Goal: Use online tool/utility: Utilize a website feature to perform a specific function

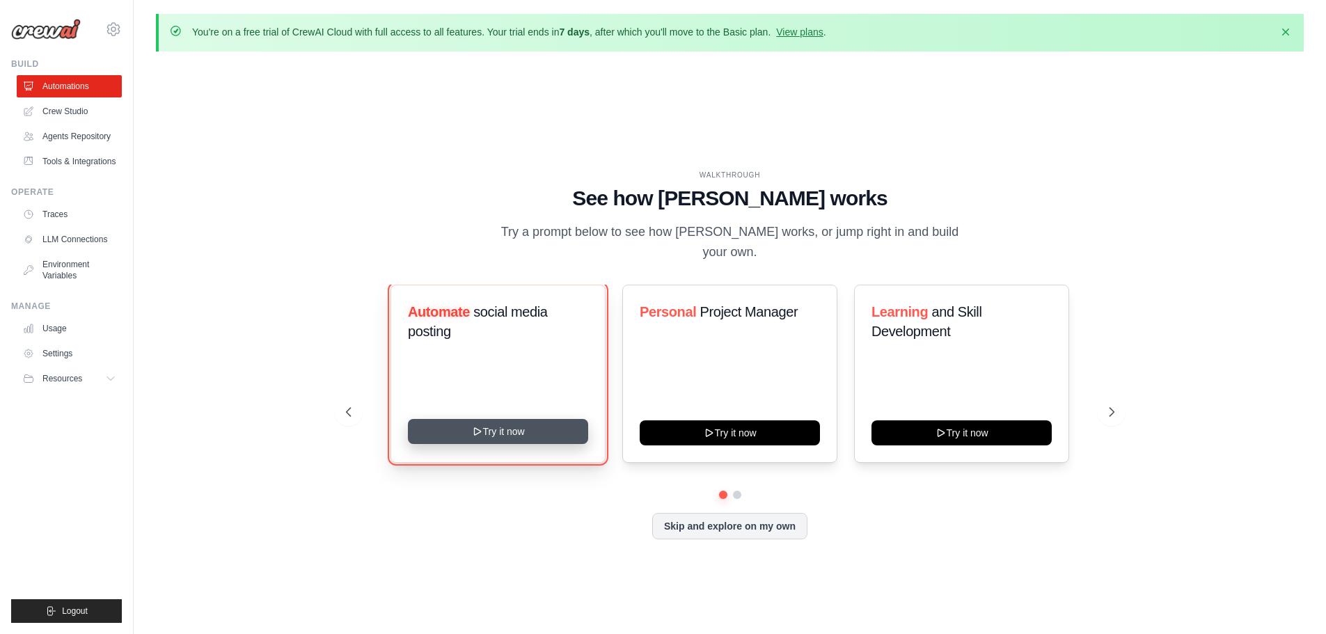
click at [496, 419] on button "Try it now" at bounding box center [498, 431] width 180 height 25
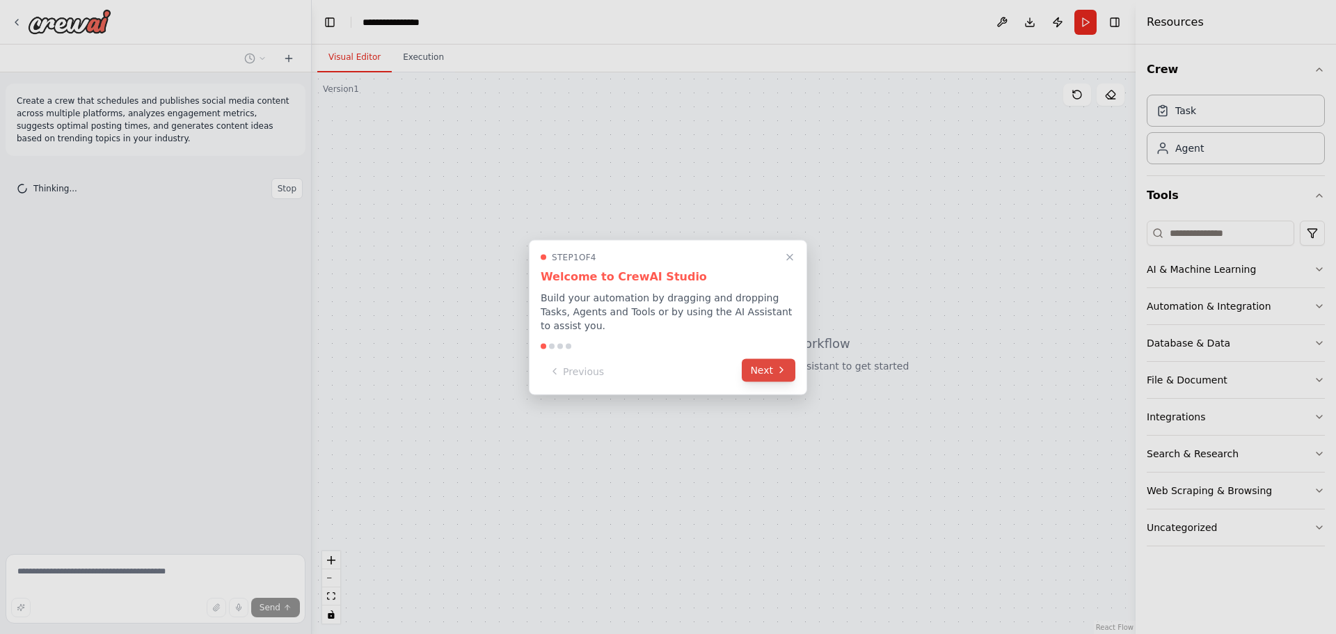
click at [755, 365] on button "Next" at bounding box center [769, 369] width 54 height 23
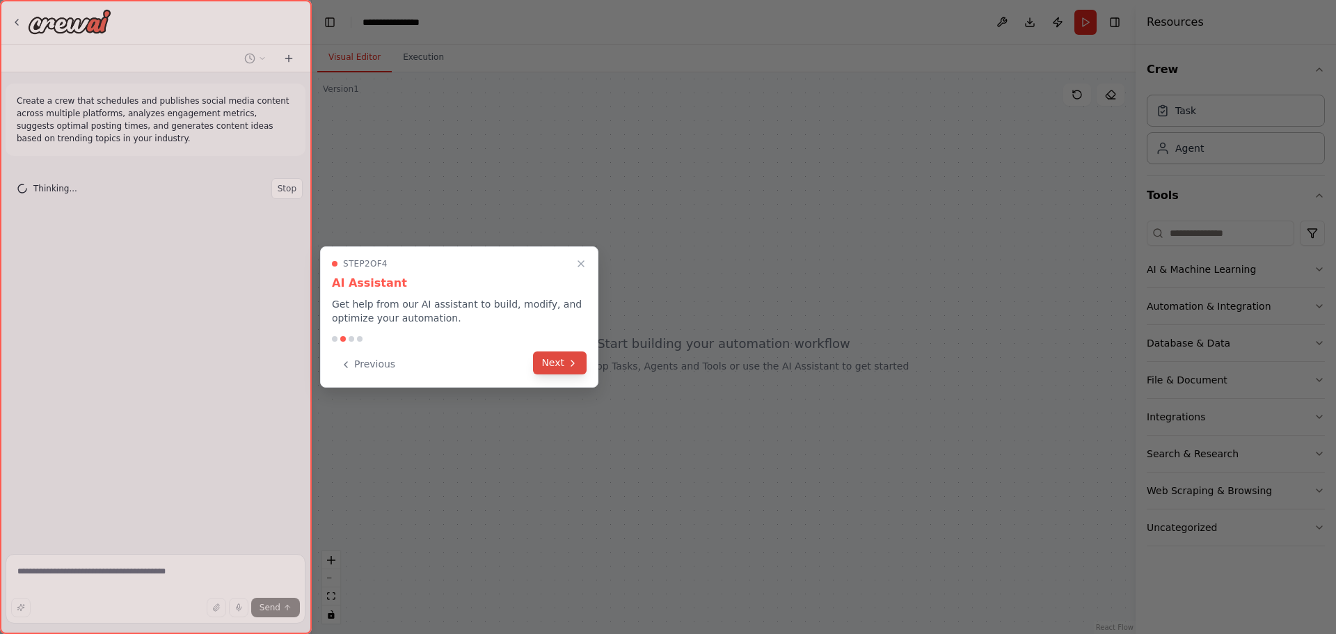
click at [564, 367] on button "Next" at bounding box center [560, 362] width 54 height 23
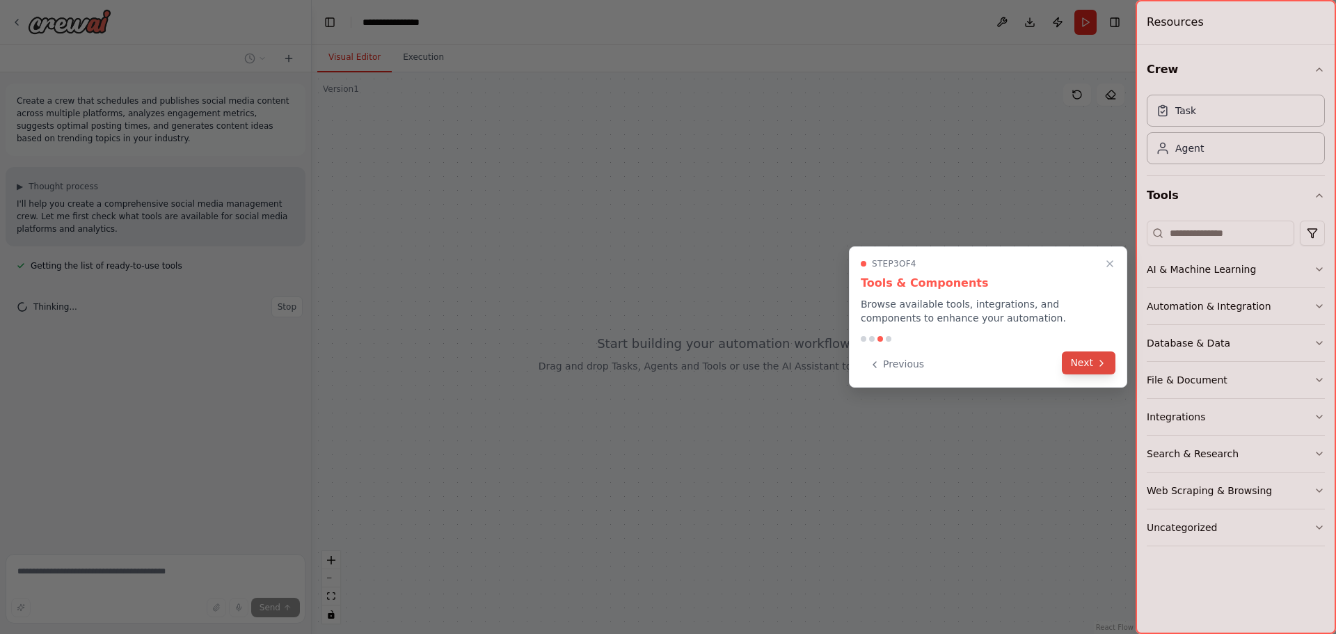
click at [1096, 357] on button "Next" at bounding box center [1089, 362] width 54 height 23
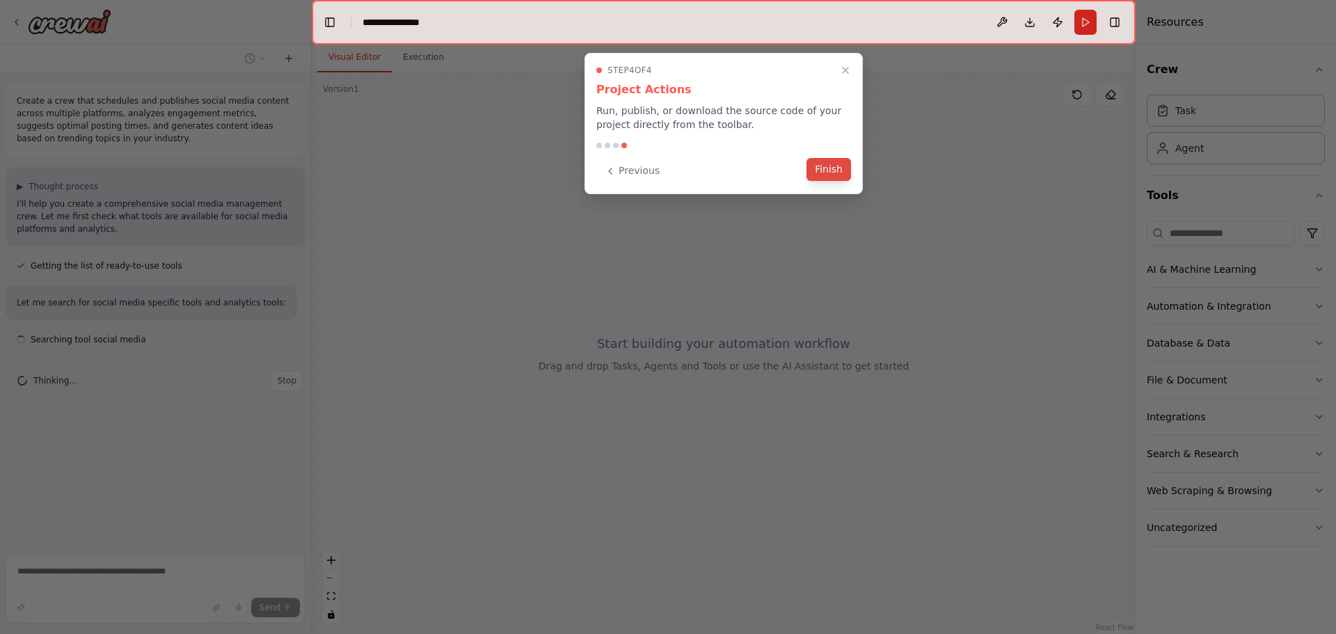
click at [830, 168] on button "Finish" at bounding box center [829, 169] width 45 height 23
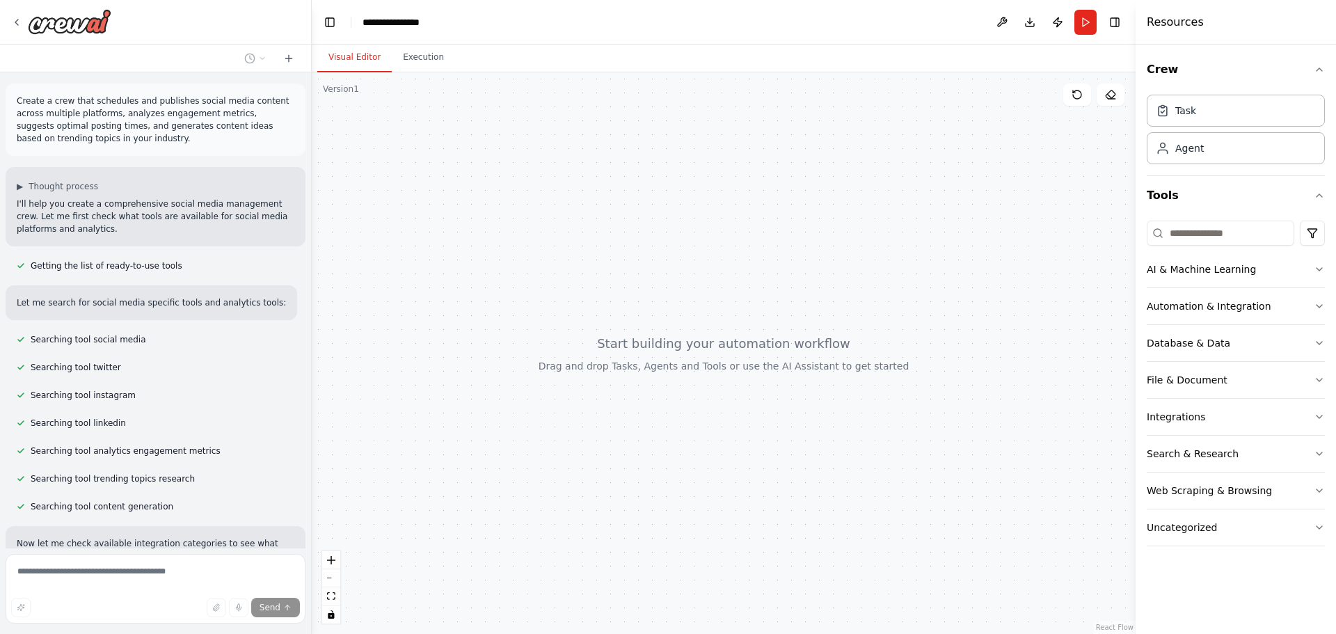
scroll to position [145, 0]
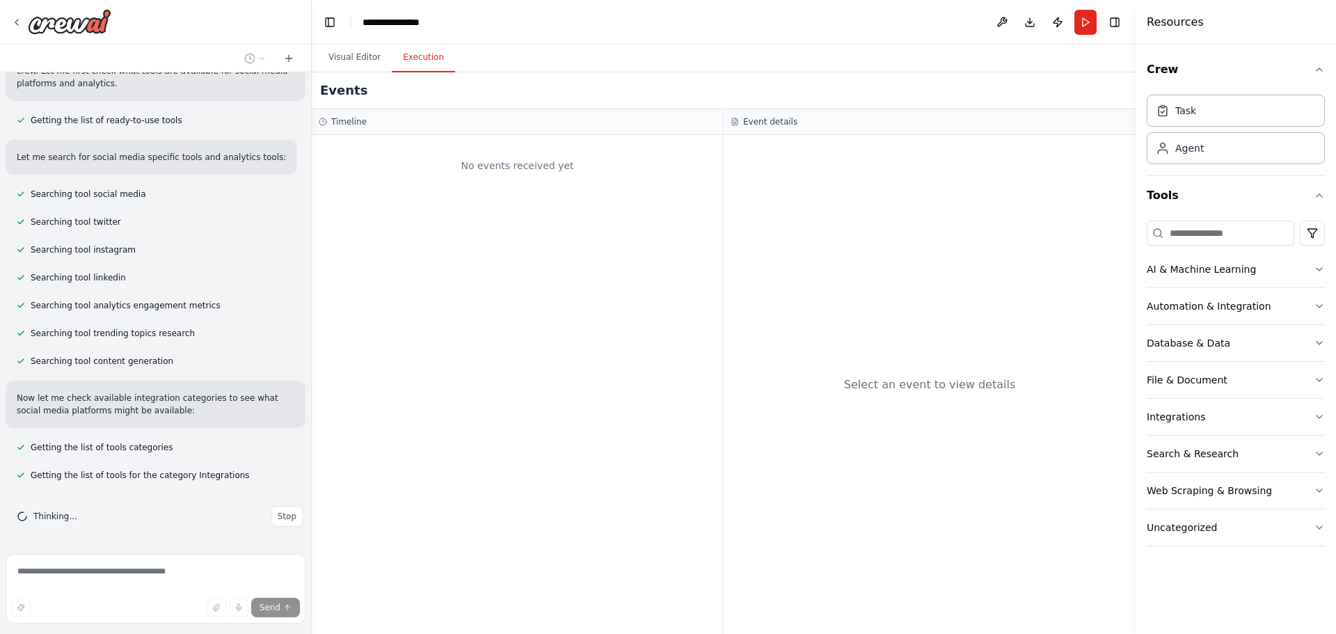
click at [420, 61] on button "Execution" at bounding box center [423, 57] width 63 height 29
click at [347, 63] on button "Visual Editor" at bounding box center [354, 57] width 74 height 29
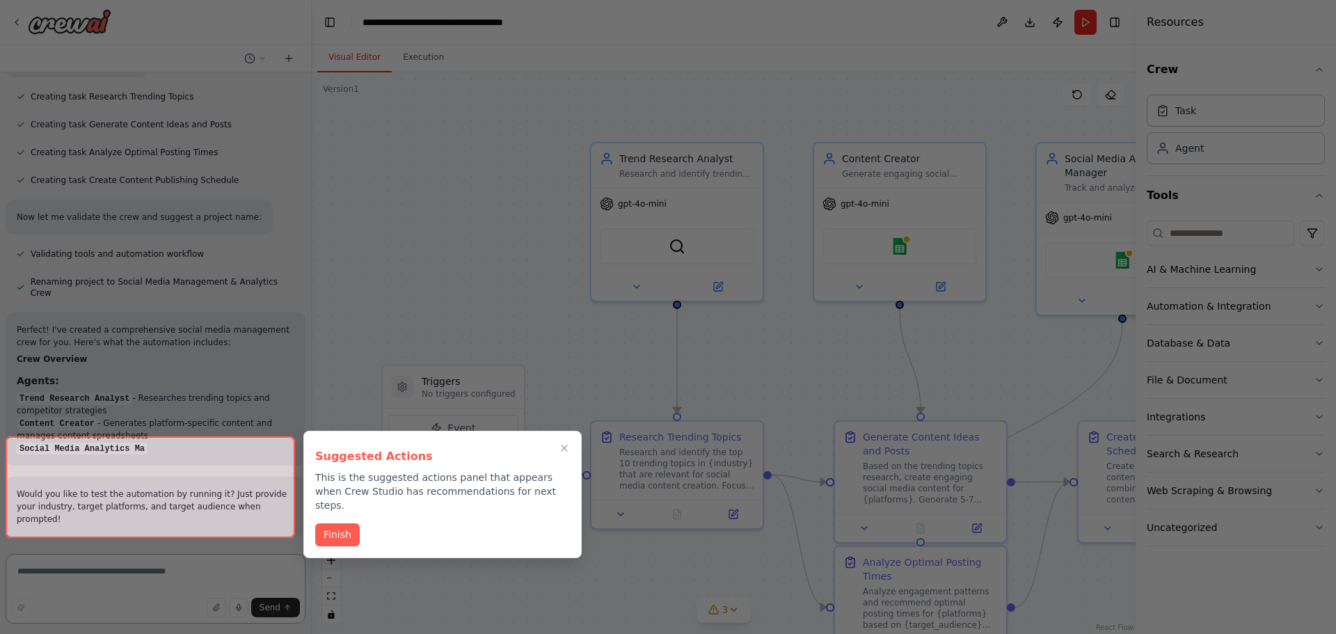
scroll to position [1128, 0]
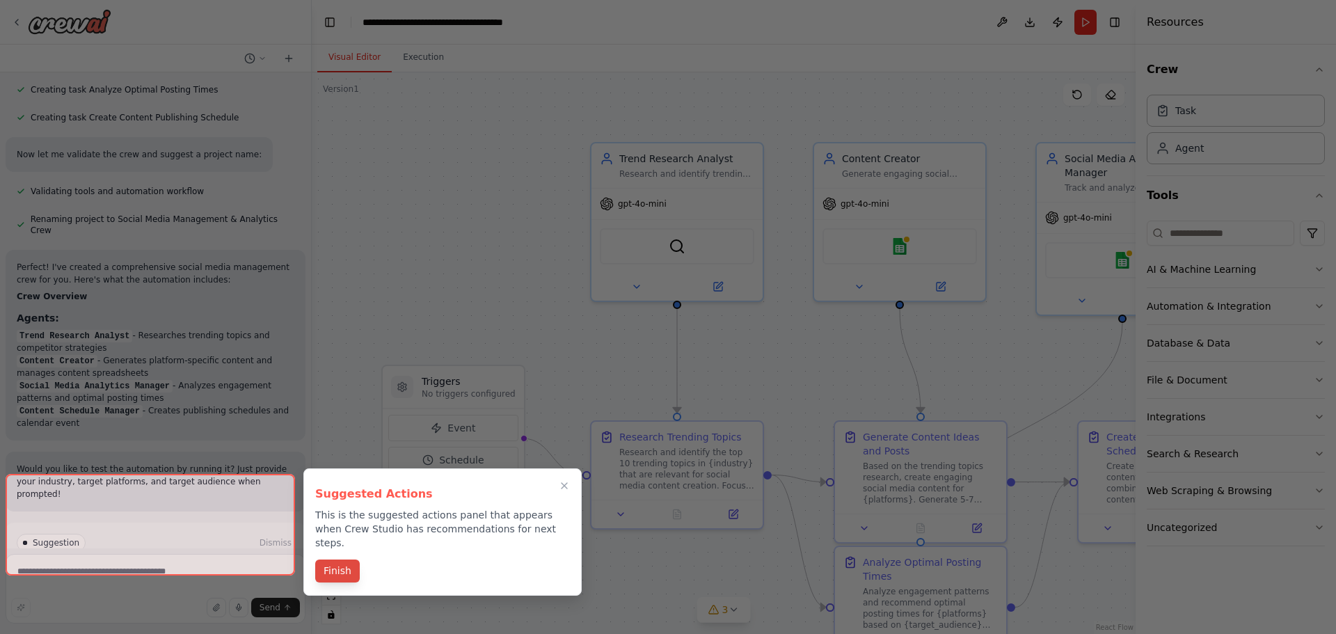
click at [338, 544] on div "Suggested Actions This is the suggested actions panel that appears when Crew St…" at bounding box center [442, 531] width 278 height 127
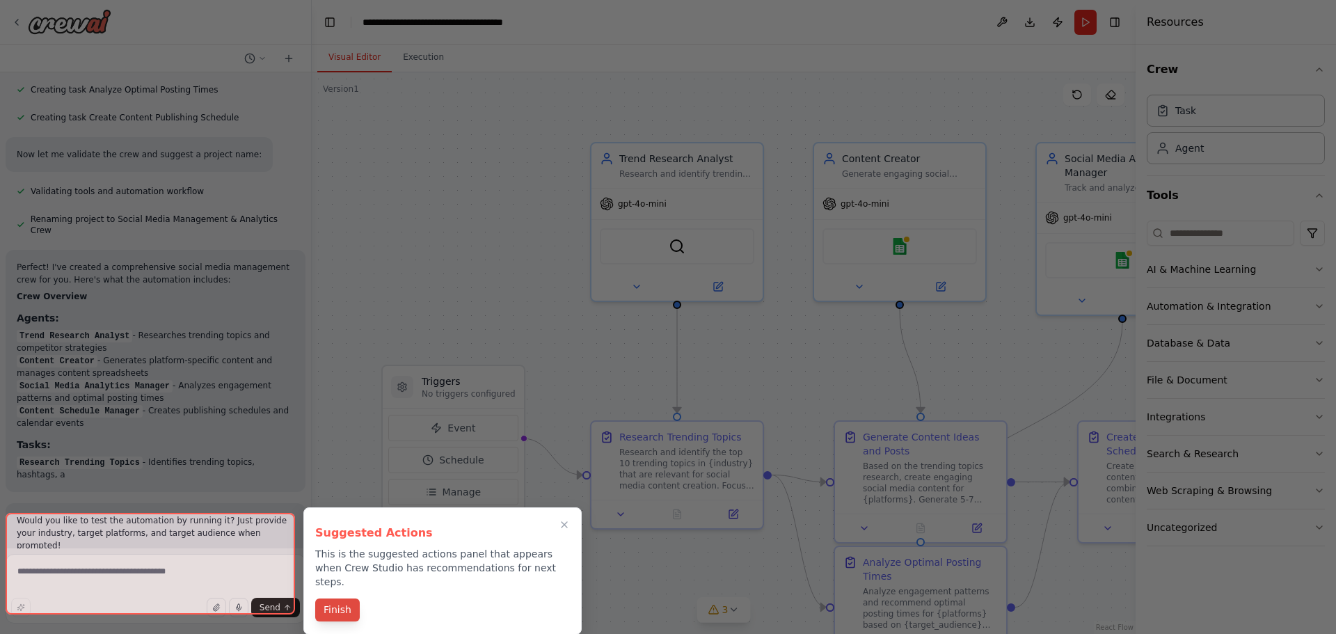
click at [336, 592] on div "Suggested Actions This is the suggested actions panel that appears when Crew St…" at bounding box center [442, 570] width 278 height 127
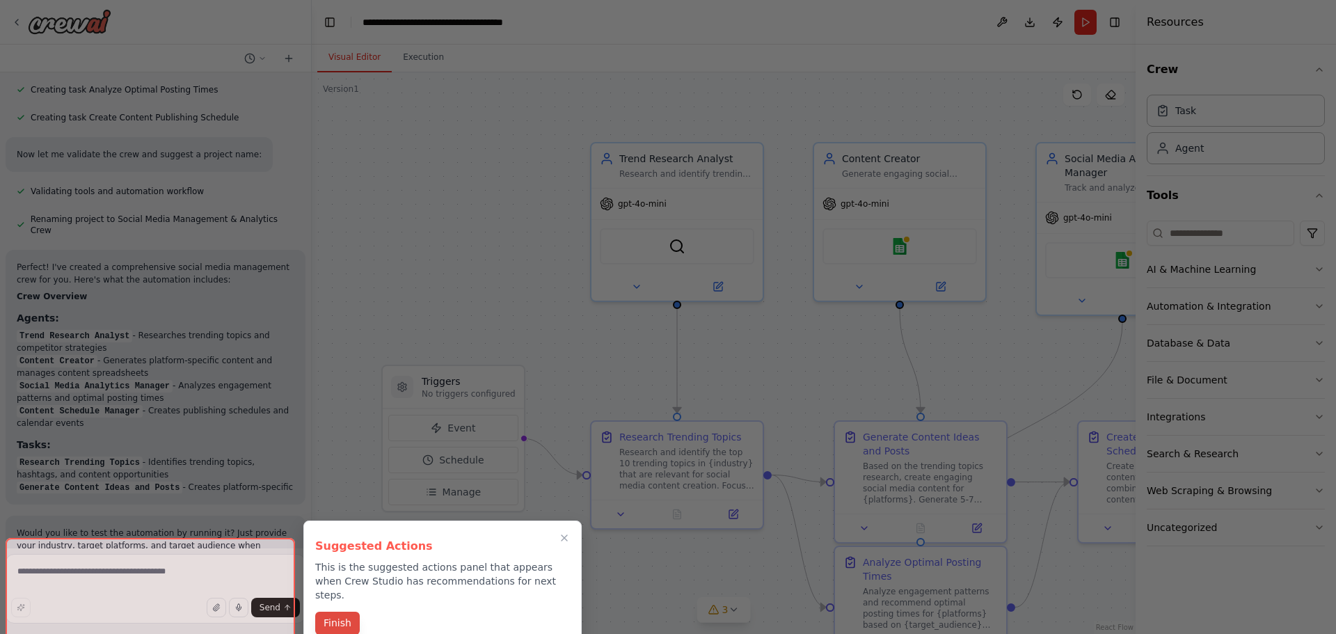
click at [344, 612] on button "Finish" at bounding box center [337, 623] width 45 height 23
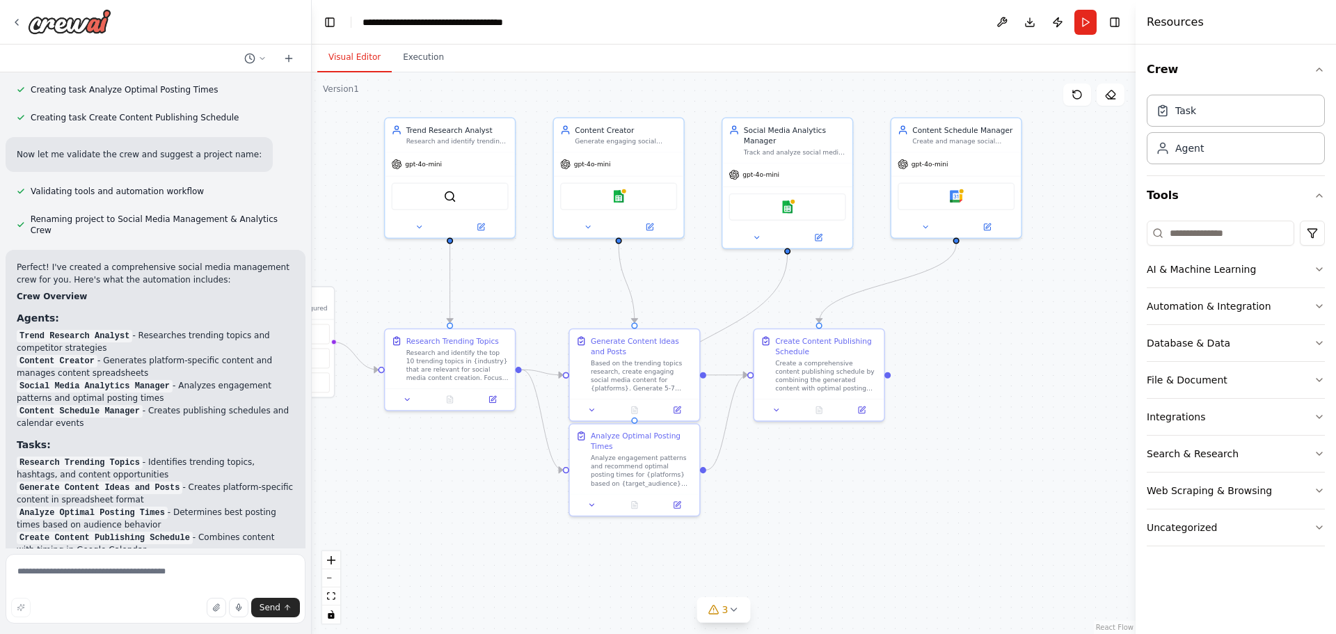
drag, startPoint x: 358, startPoint y: 288, endPoint x: 412, endPoint y: 276, distance: 55.6
click at [412, 276] on div ".deletable-edge-delete-btn { width: 20px; height: 20px; border: 0px solid #ffff…" at bounding box center [724, 353] width 824 height 562
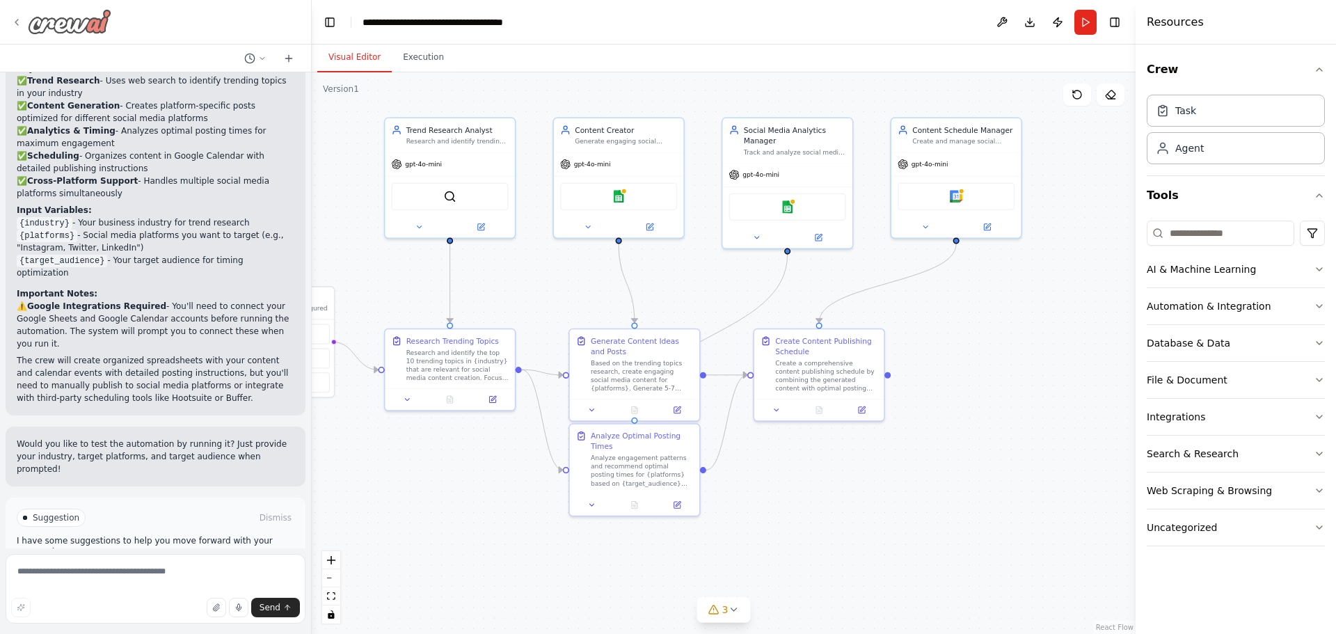
click at [15, 20] on icon at bounding box center [16, 22] width 11 height 11
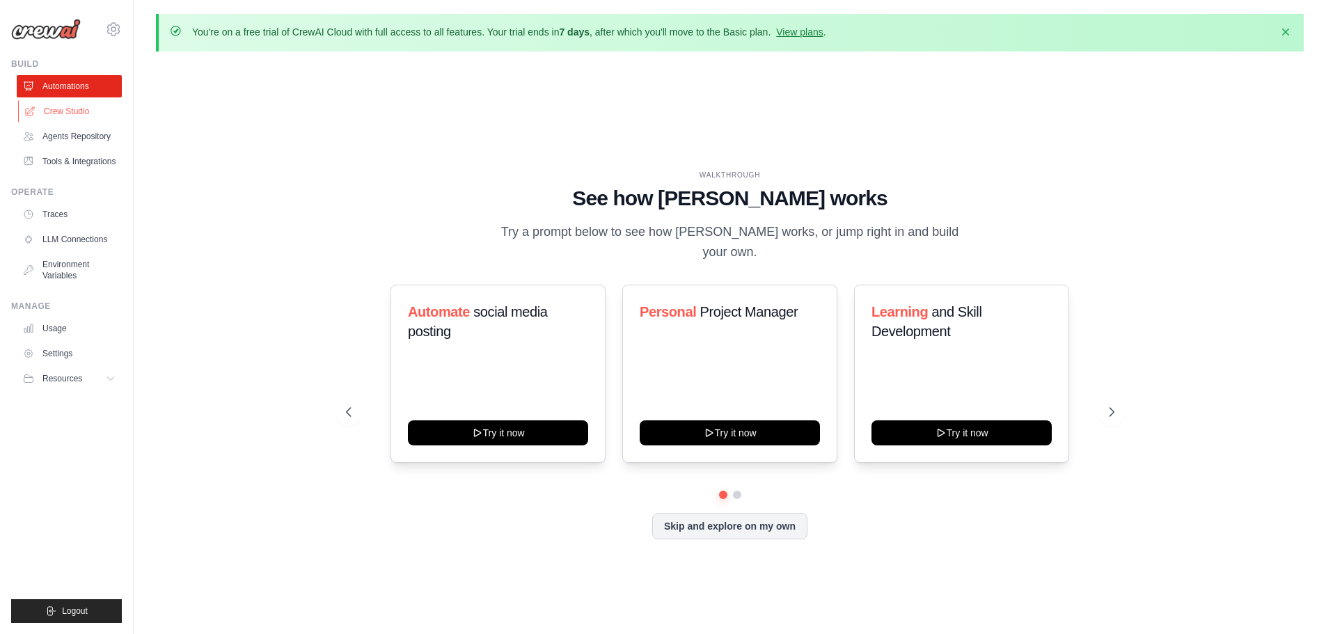
click at [64, 107] on link "Crew Studio" at bounding box center [70, 111] width 105 height 22
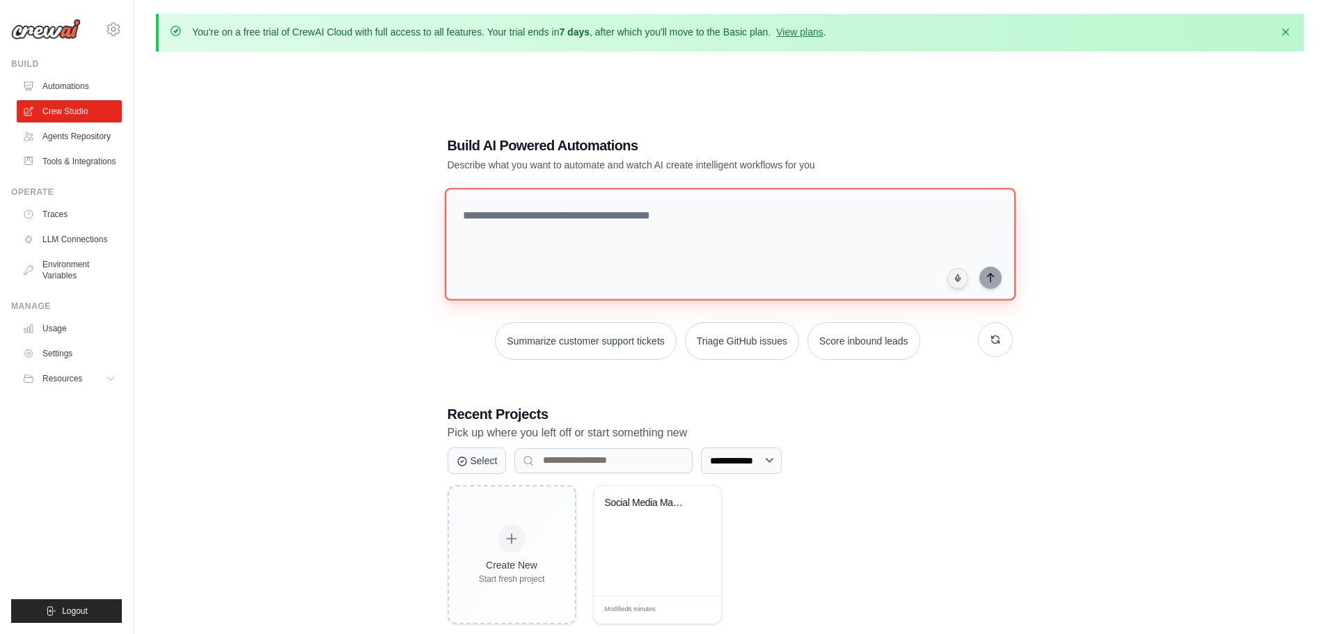
click at [569, 199] on textarea at bounding box center [729, 244] width 571 height 113
type textarea "**********"
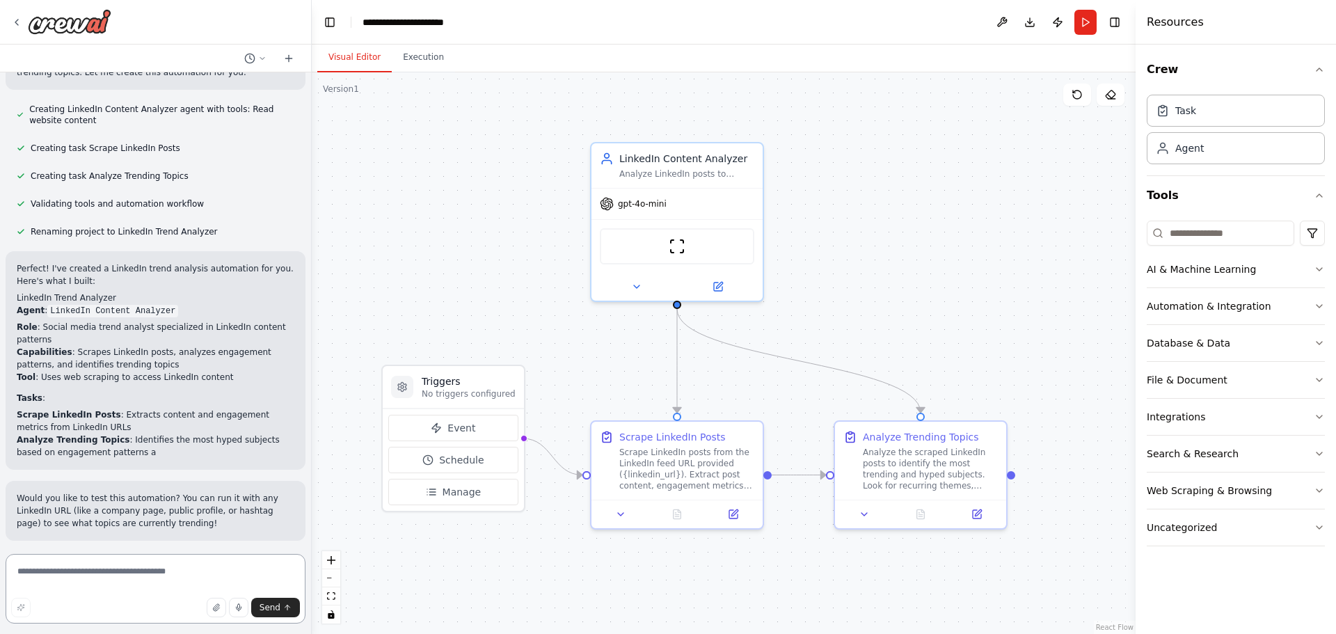
scroll to position [681, 0]
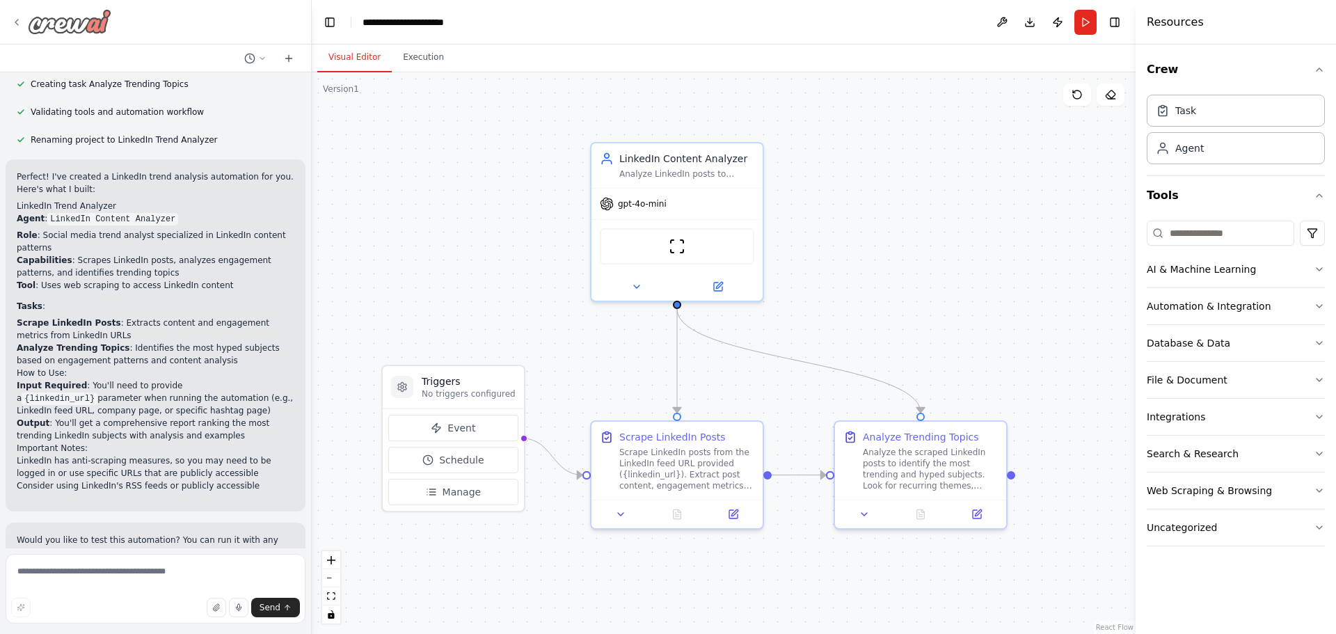
click at [23, 20] on div at bounding box center [61, 21] width 100 height 25
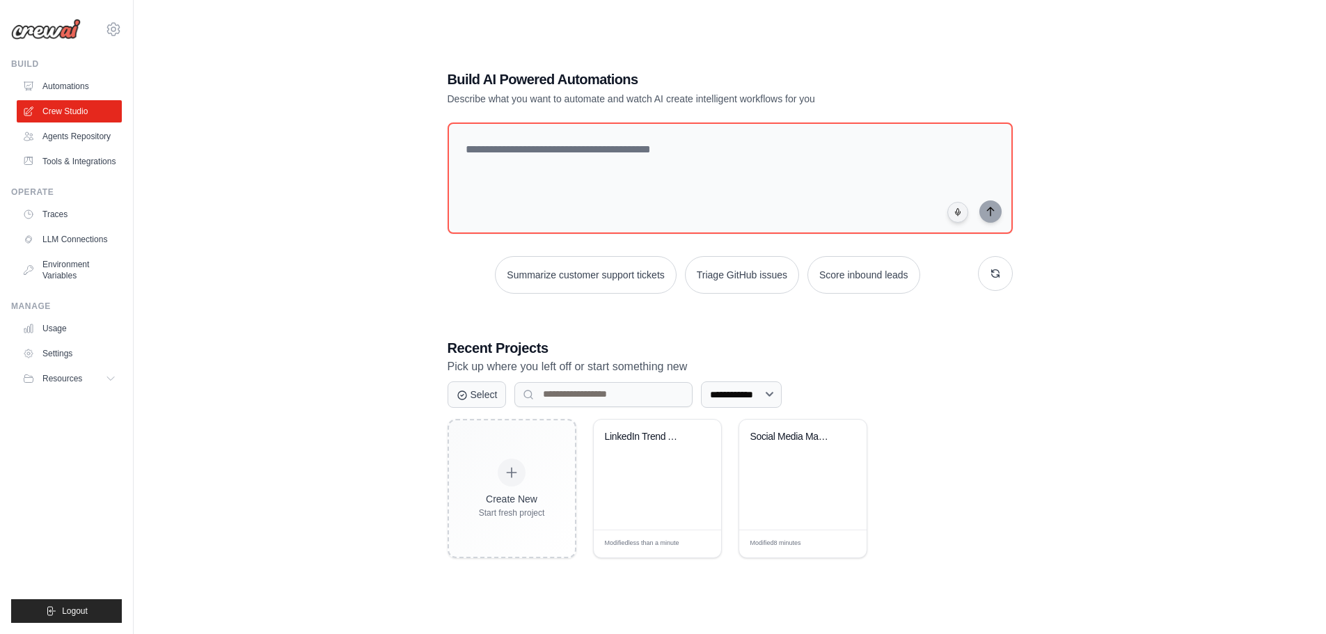
scroll to position [77, 0]
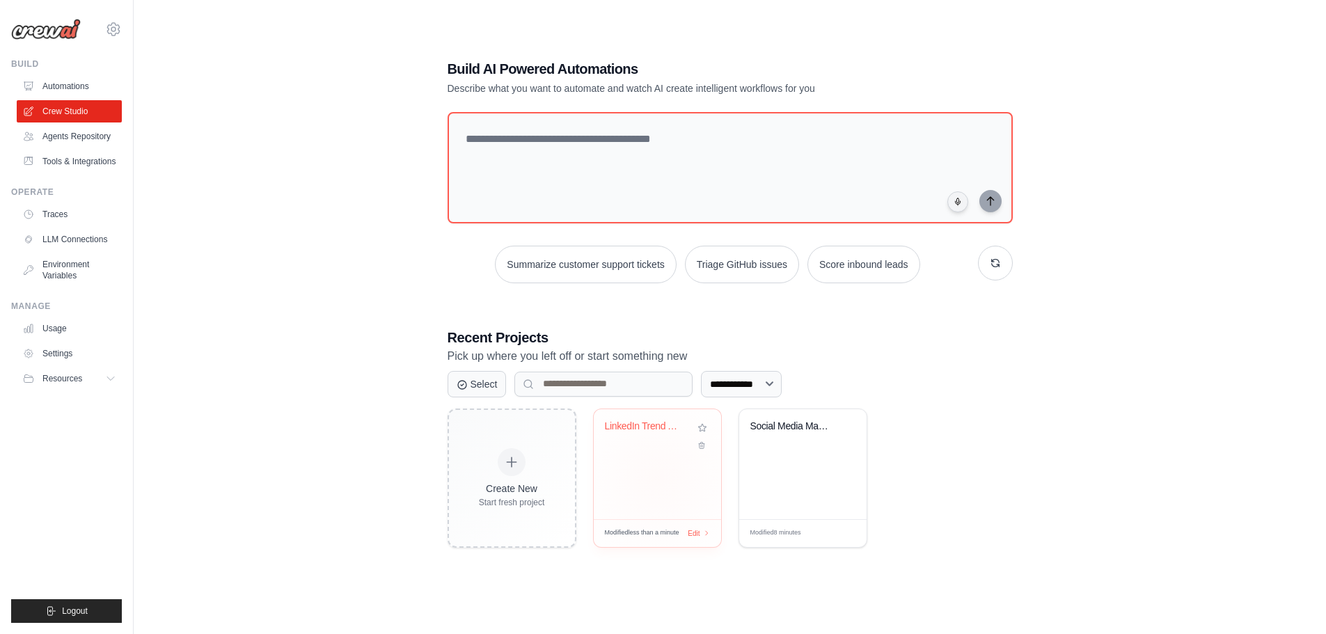
drag, startPoint x: 585, startPoint y: 437, endPoint x: 615, endPoint y: 433, distance: 30.2
click at [592, 436] on div "Create New Start fresh project LinkedIn Trend Analyzer Modified less than a min…" at bounding box center [730, 478] width 565 height 139
click at [618, 432] on div "LinkedIn Trend Analyzer" at bounding box center [647, 429] width 84 height 18
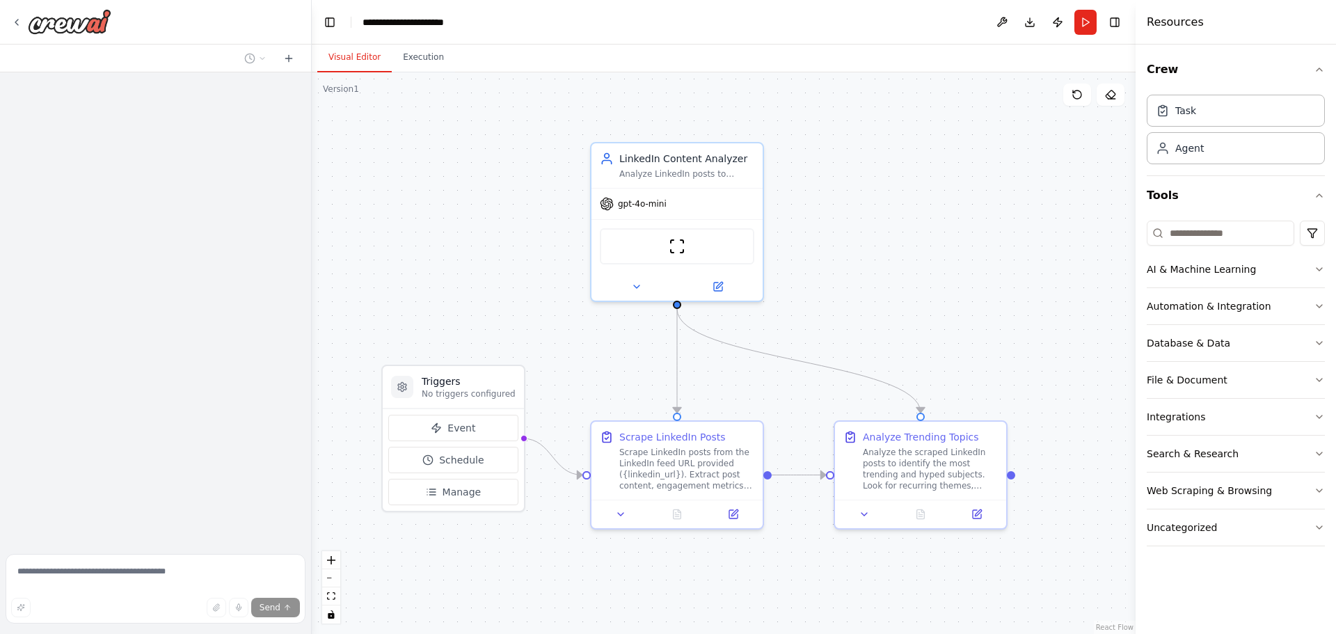
scroll to position [740, 0]
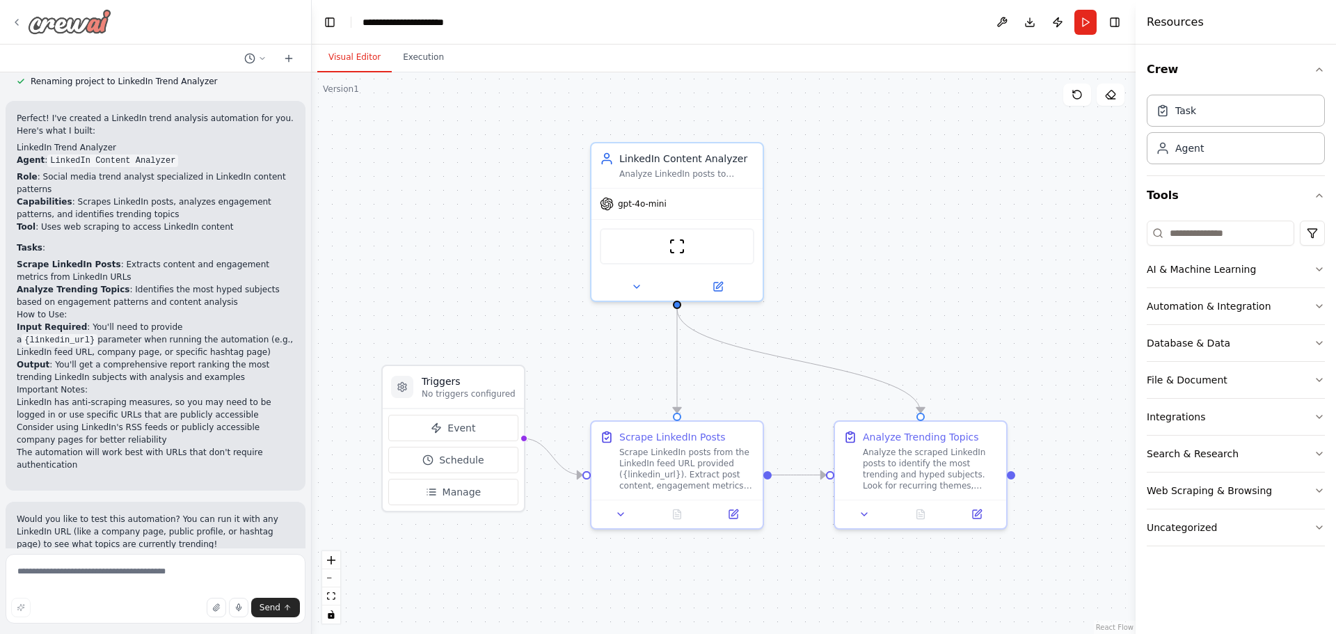
click at [17, 22] on icon at bounding box center [16, 22] width 11 height 11
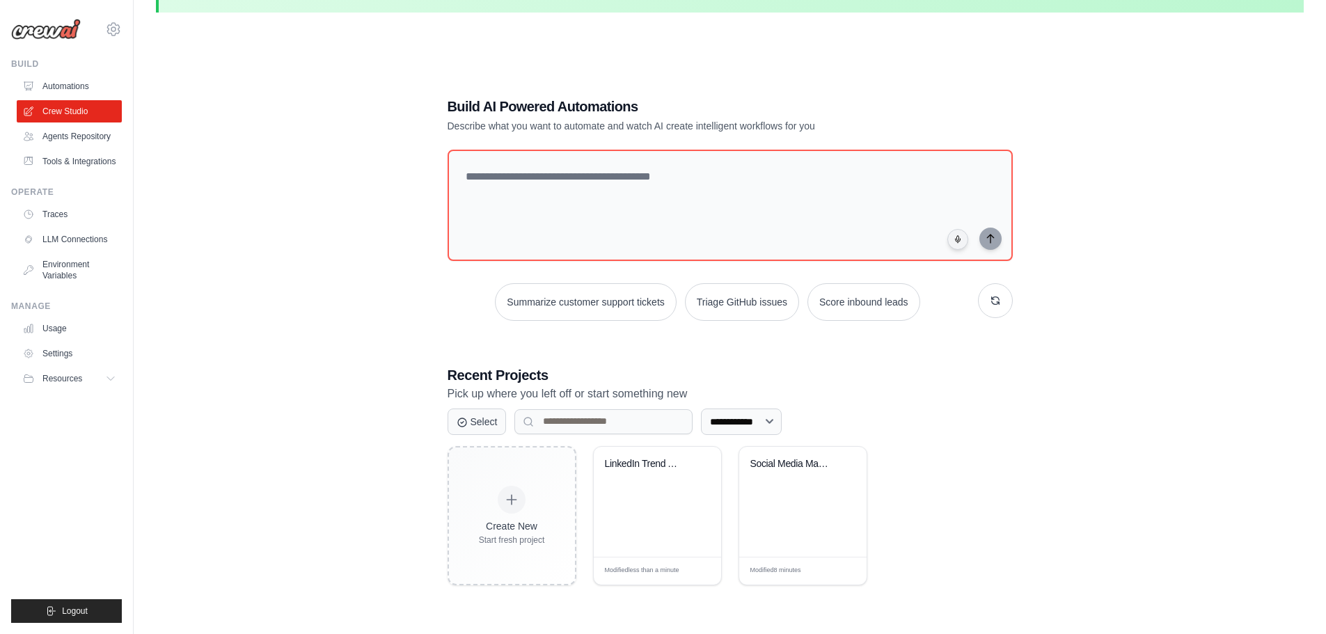
drag, startPoint x: 1053, startPoint y: 468, endPoint x: 1026, endPoint y: 459, distance: 28.8
click at [1053, 468] on div "**********" at bounding box center [730, 341] width 1148 height 634
